Goal: Find specific page/section: Find specific page/section

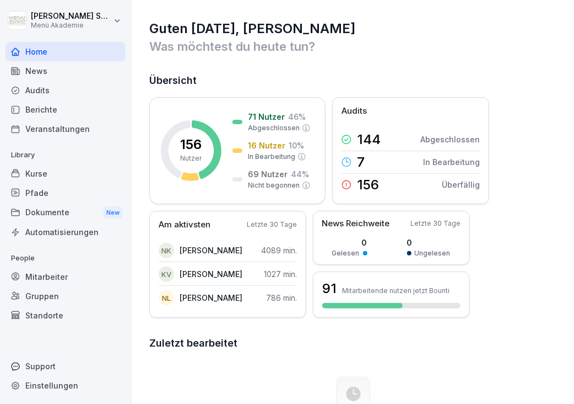
click at [51, 312] on div "Standorte" at bounding box center [66, 314] width 120 height 19
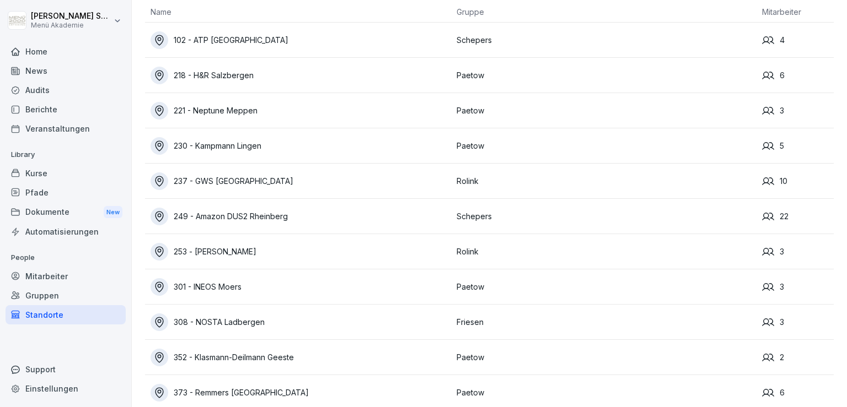
scroll to position [15, 0]
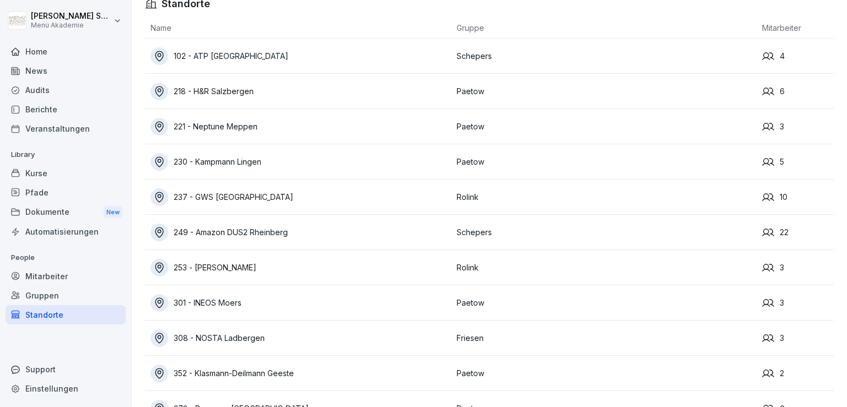
click at [58, 271] on div "Mitarbeiter" at bounding box center [66, 276] width 120 height 19
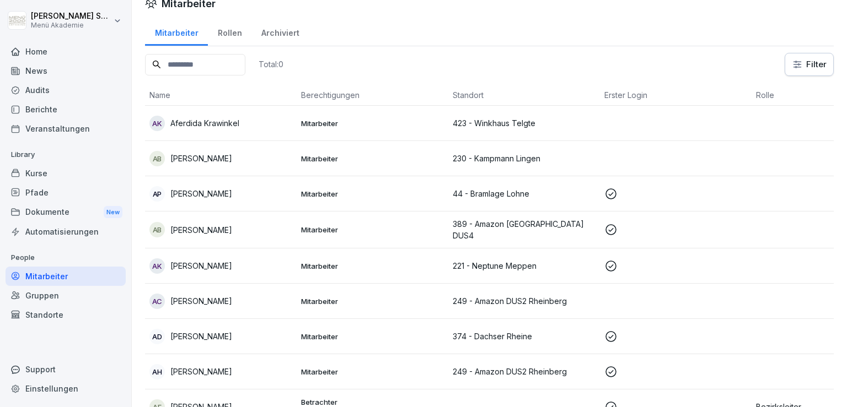
scroll to position [11, 0]
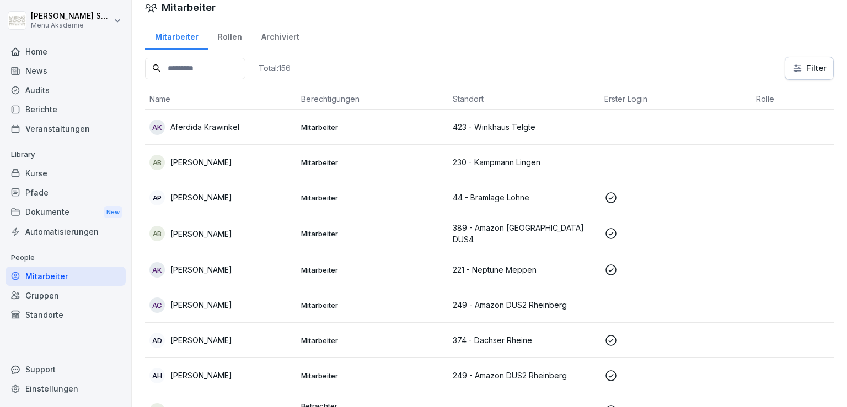
click at [574, 58] on html "[PERSON_NAME] Menü Akademie Home News Audits Berichte Veranstaltungen Library K…" at bounding box center [423, 203] width 847 height 407
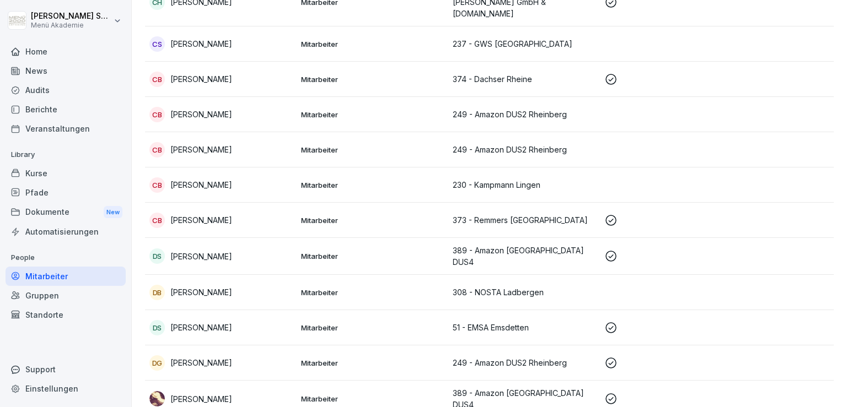
scroll to position [0, 0]
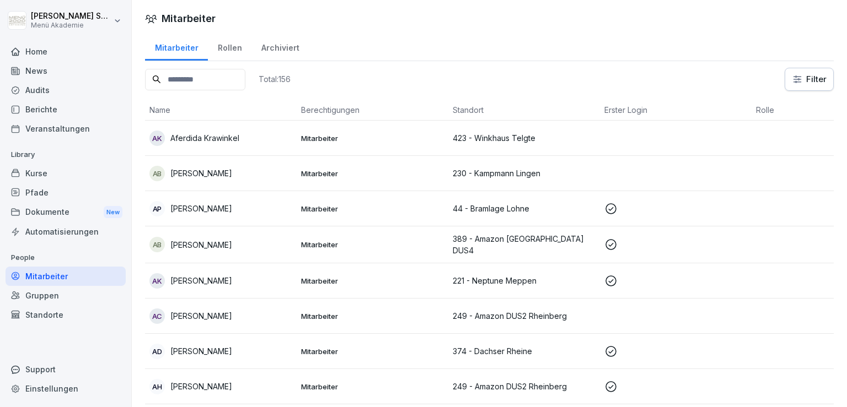
drag, startPoint x: 843, startPoint y: 36, endPoint x: 846, endPoint y: 142, distance: 105.3
click at [574, 142] on html "[PERSON_NAME] Menü Akademie Home News Audits Berichte Veranstaltungen Library K…" at bounding box center [423, 203] width 847 height 407
click at [196, 78] on input at bounding box center [195, 79] width 100 height 21
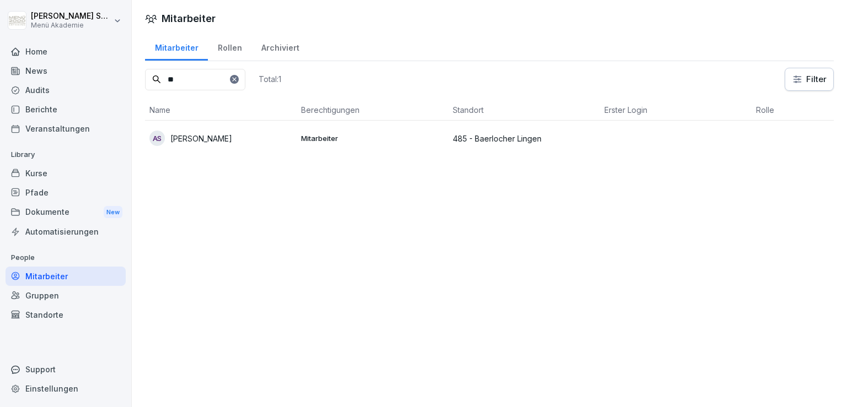
type input "*"
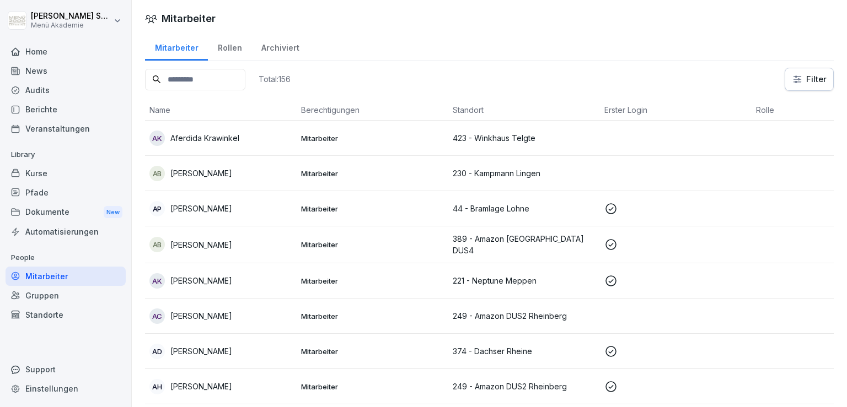
click at [45, 89] on div "Audits" at bounding box center [66, 89] width 120 height 19
